Goal: Information Seeking & Learning: Learn about a topic

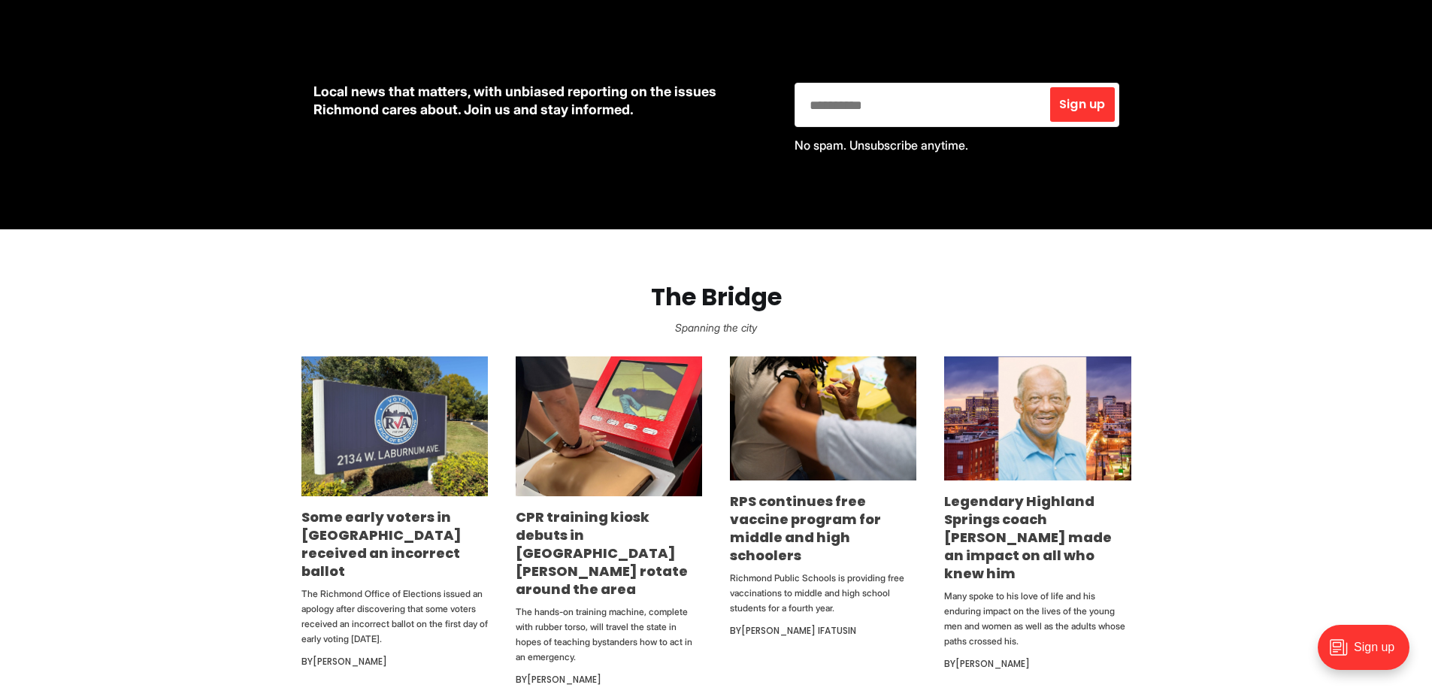
scroll to position [676, 0]
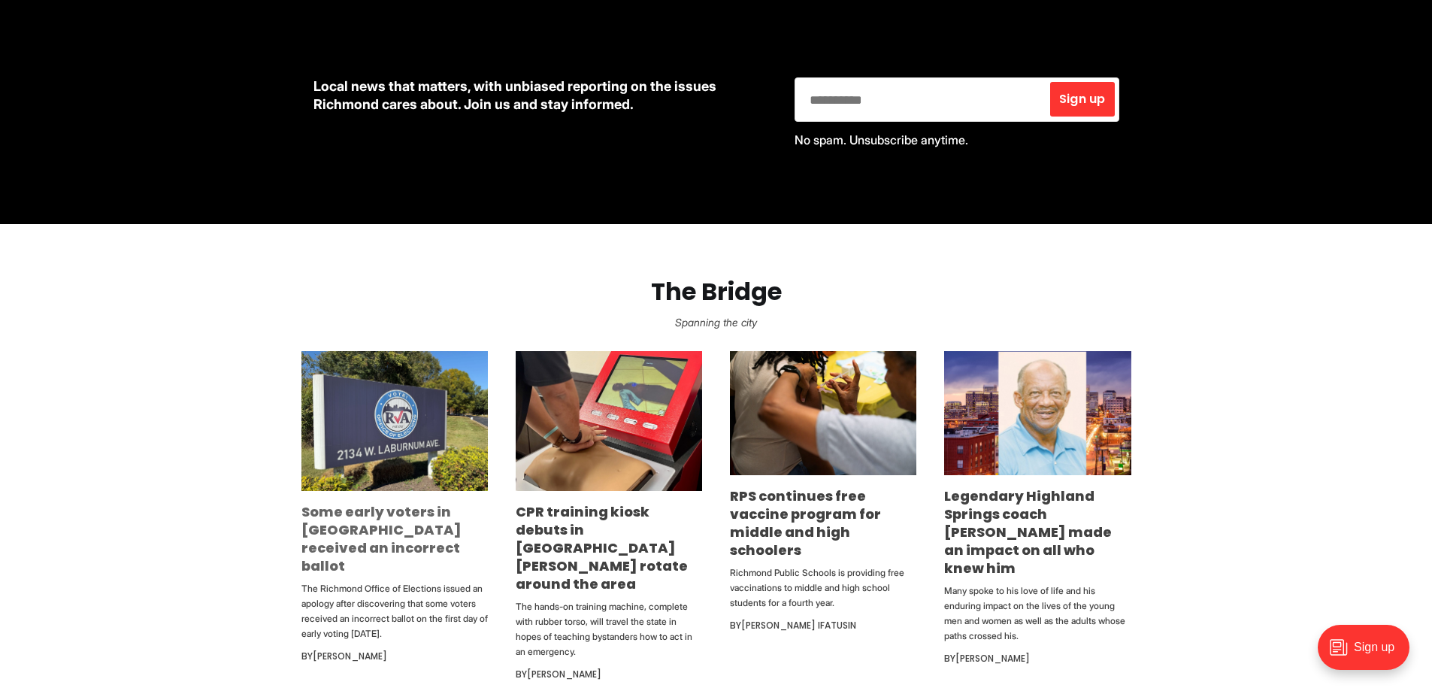
click at [395, 531] on link "Some early voters in [GEOGRAPHIC_DATA] received an incorrect ballot" at bounding box center [381, 538] width 160 height 73
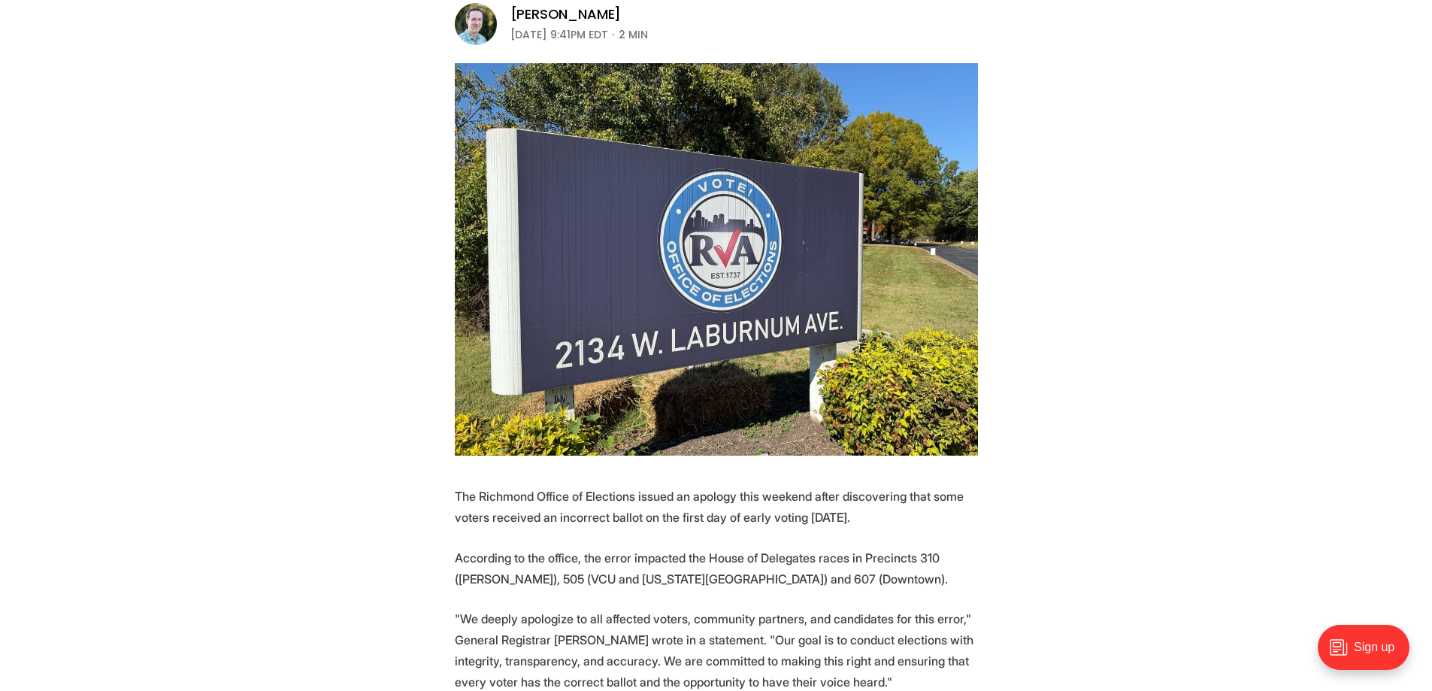
scroll to position [301, 0]
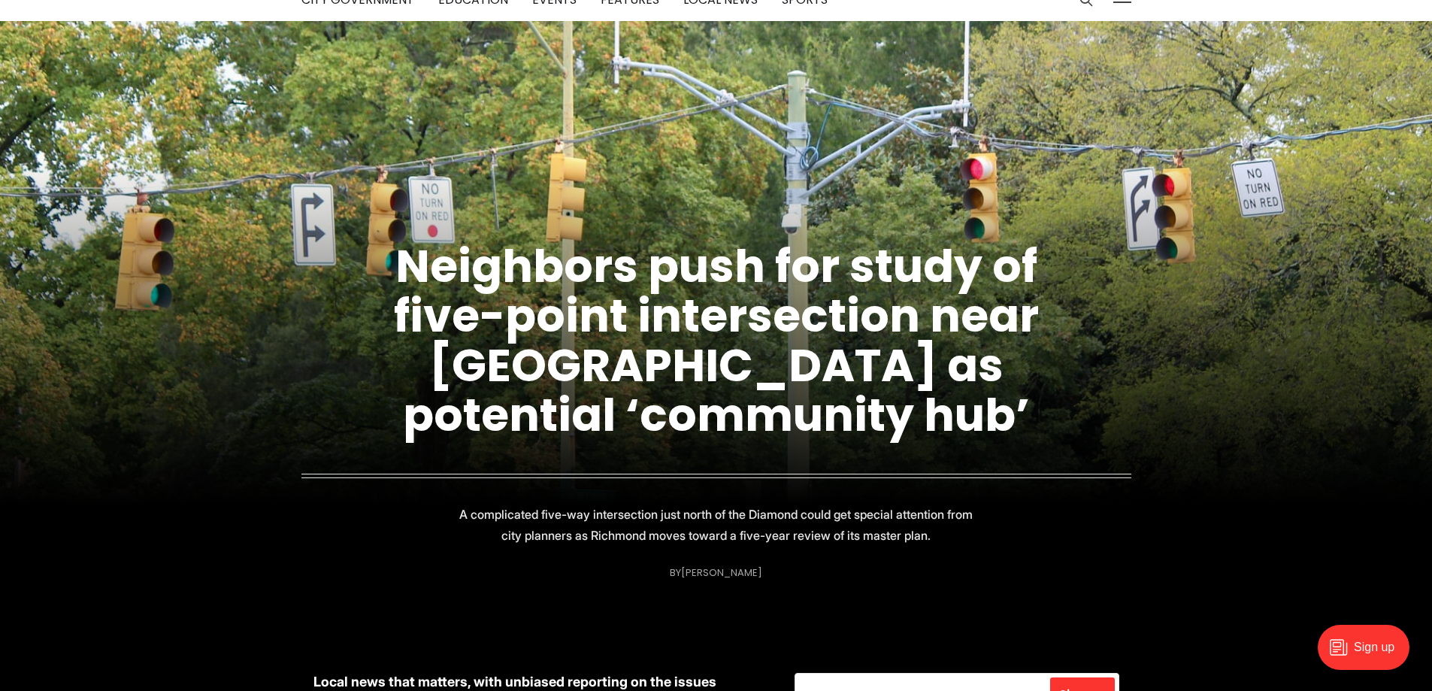
scroll to position [75, 0]
